Goal: Task Accomplishment & Management: Use online tool/utility

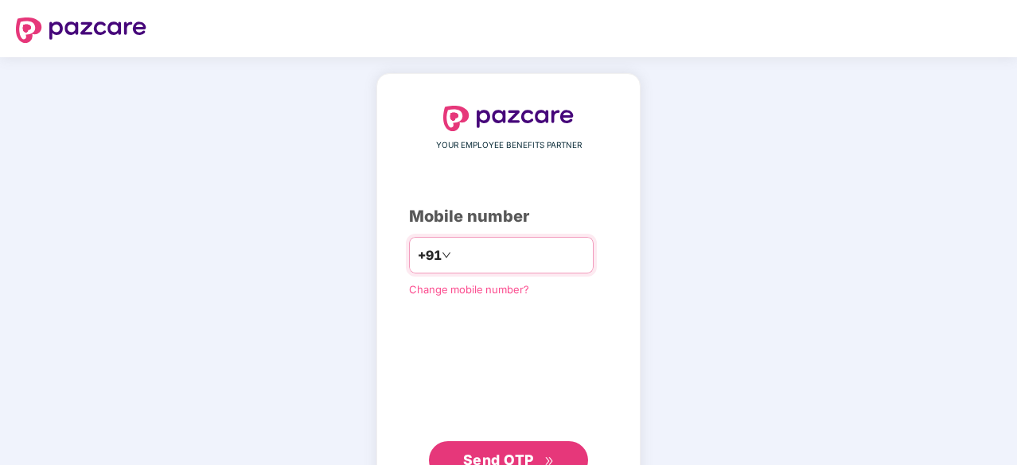
click at [525, 263] on input "number" at bounding box center [519, 255] width 130 height 25
type input "**********"
click at [512, 451] on span "Send OTP" at bounding box center [498, 458] width 71 height 17
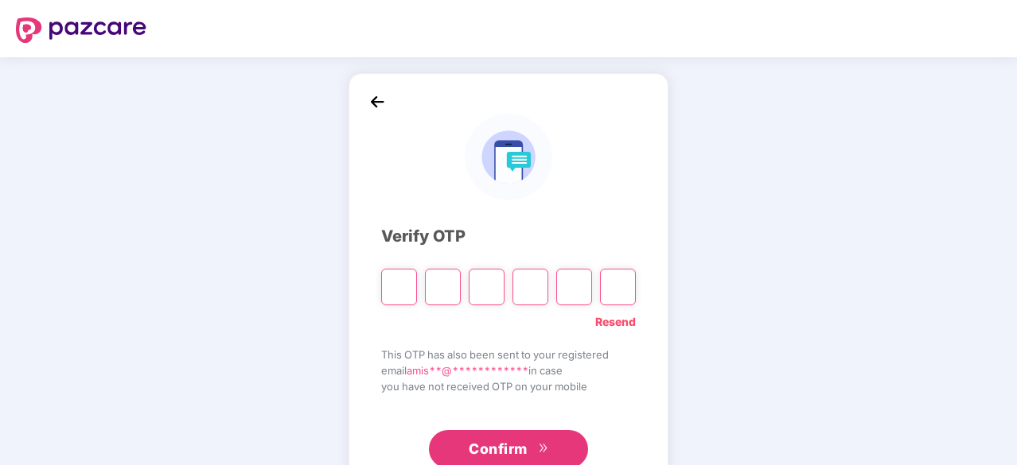
type input "*"
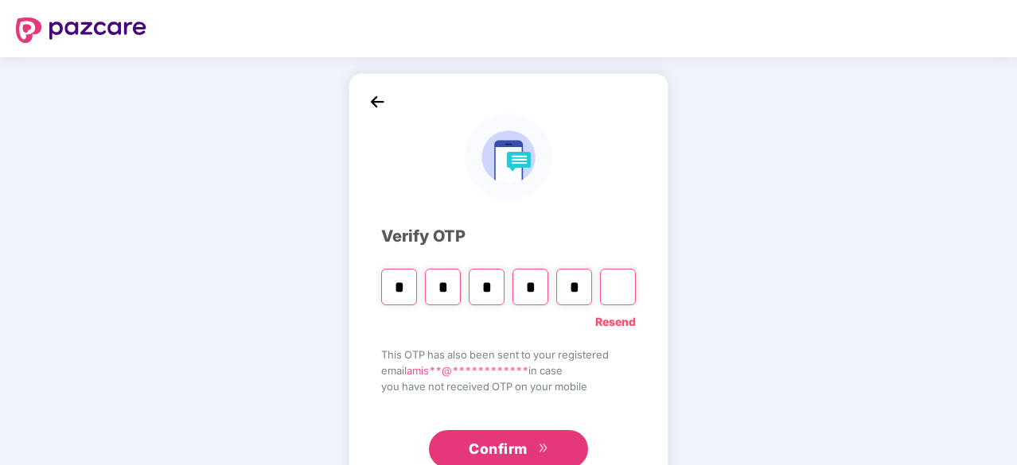
type input "*"
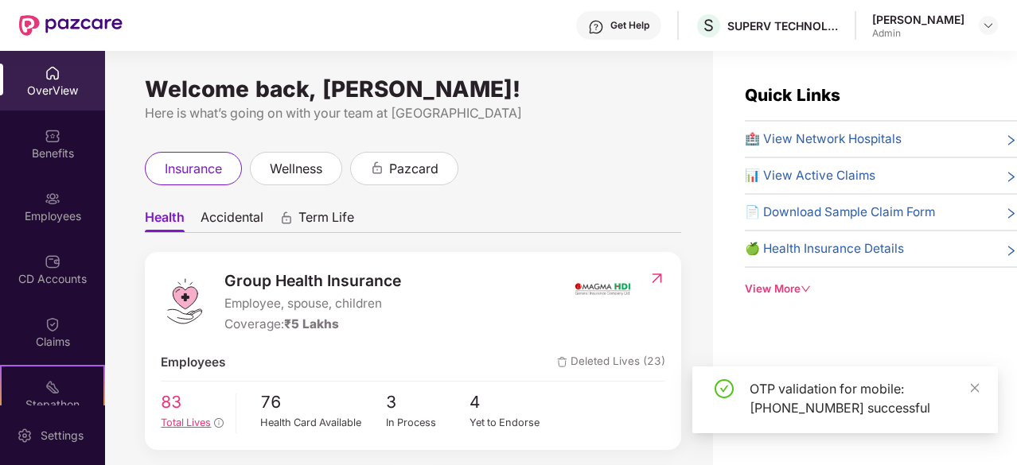
click at [181, 403] on span "83" at bounding box center [192, 403] width 63 height 26
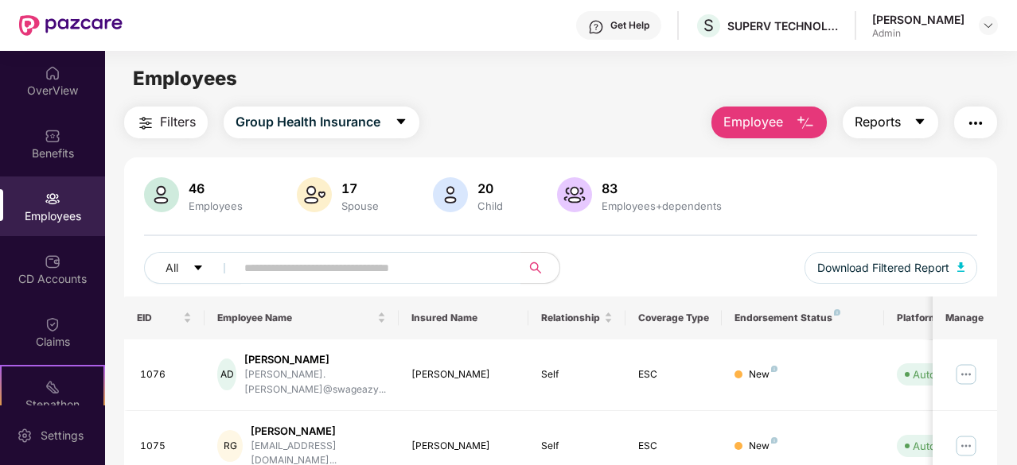
click at [896, 130] on span "Reports" at bounding box center [878, 122] width 46 height 20
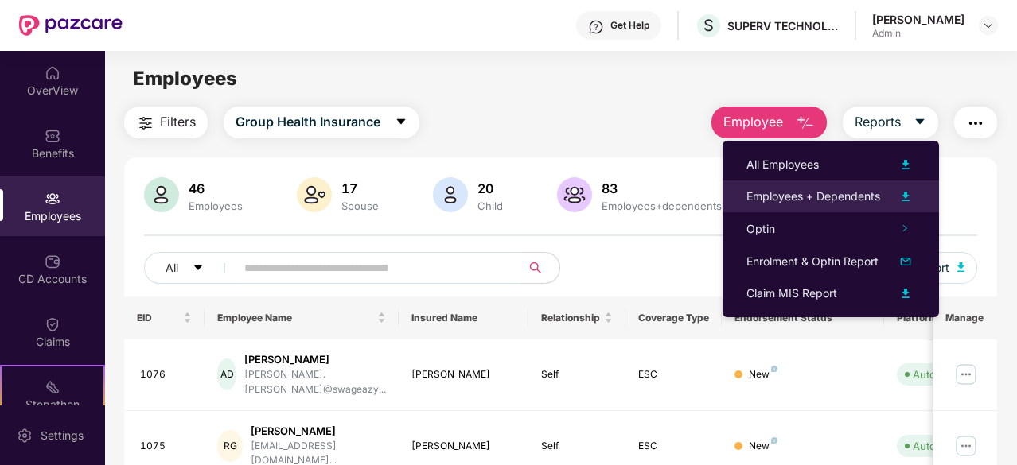
click at [868, 193] on div "Employees + Dependents" at bounding box center [813, 197] width 134 height 18
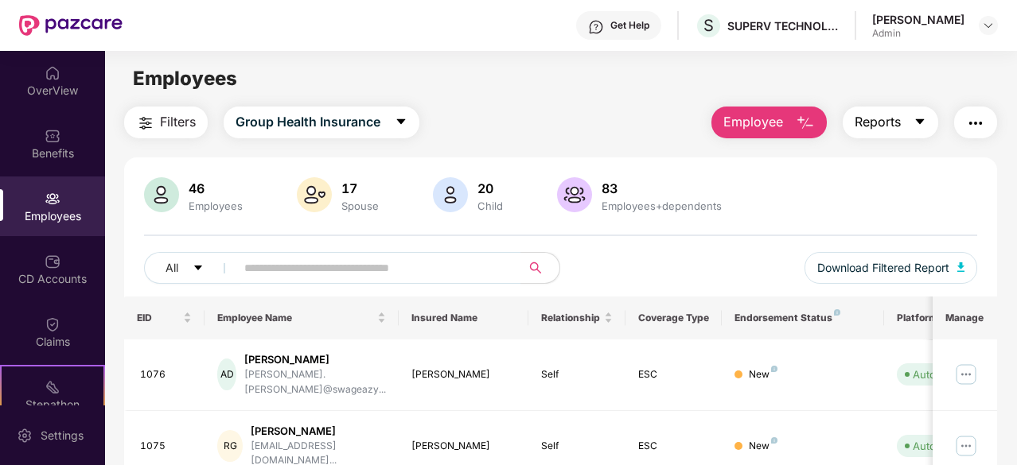
click at [915, 123] on icon "caret-down" at bounding box center [919, 121] width 13 height 13
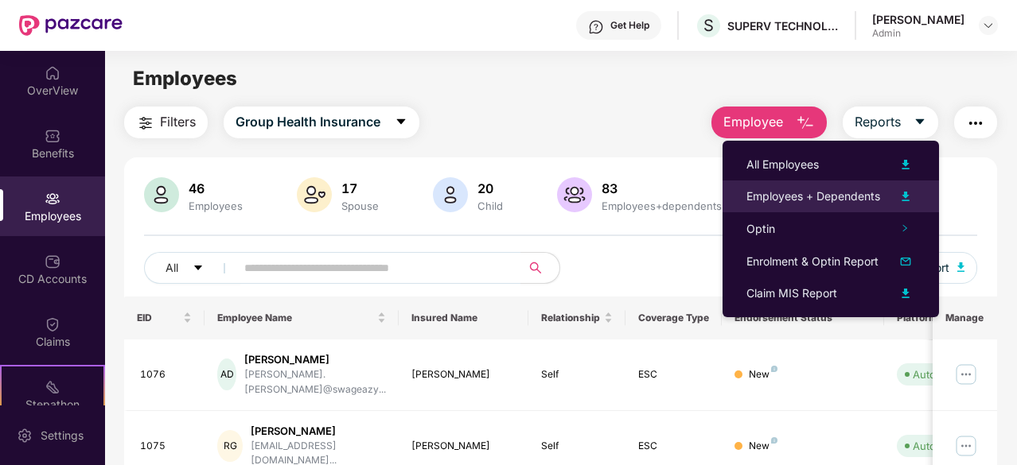
click at [915, 197] on img at bounding box center [905, 196] width 19 height 19
